Goal: Find contact information: Find contact information

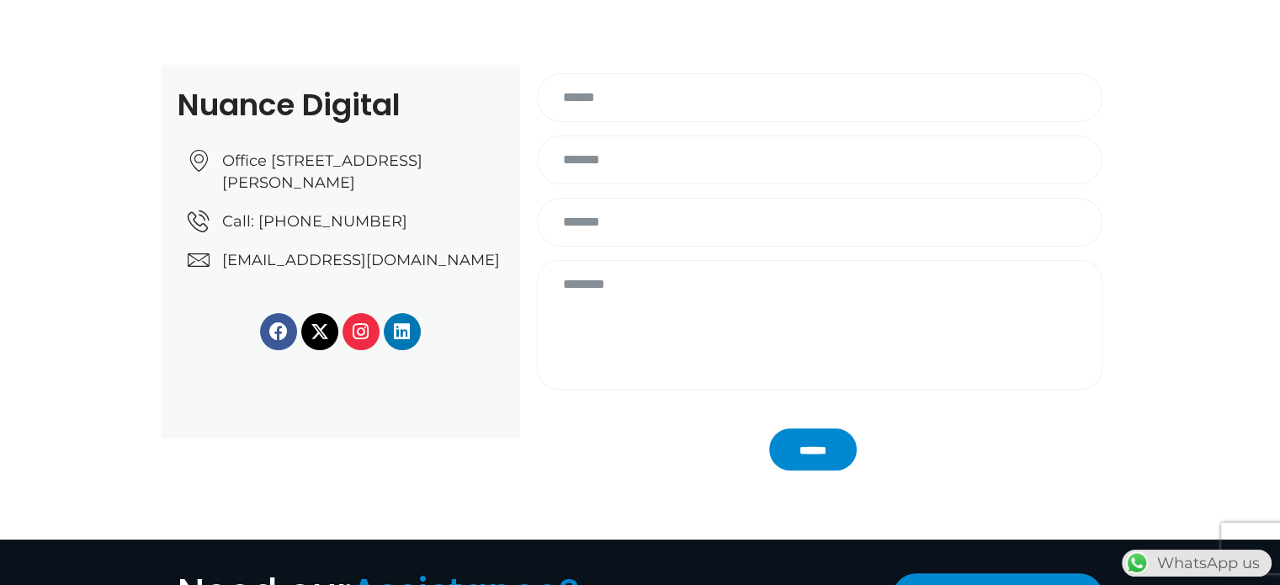
drag, startPoint x: 212, startPoint y: 267, endPoint x: 497, endPoint y: 282, distance: 284.9
click at [497, 271] on ul "Office No: 31، Al Malki Business Center, New Al Mirqab, Jawaan Street, Doha – Q…" at bounding box center [346, 210] width 316 height 121
copy link "[EMAIL_ADDRESS][DOMAIN_NAME]"
